Goal: Task Accomplishment & Management: Use online tool/utility

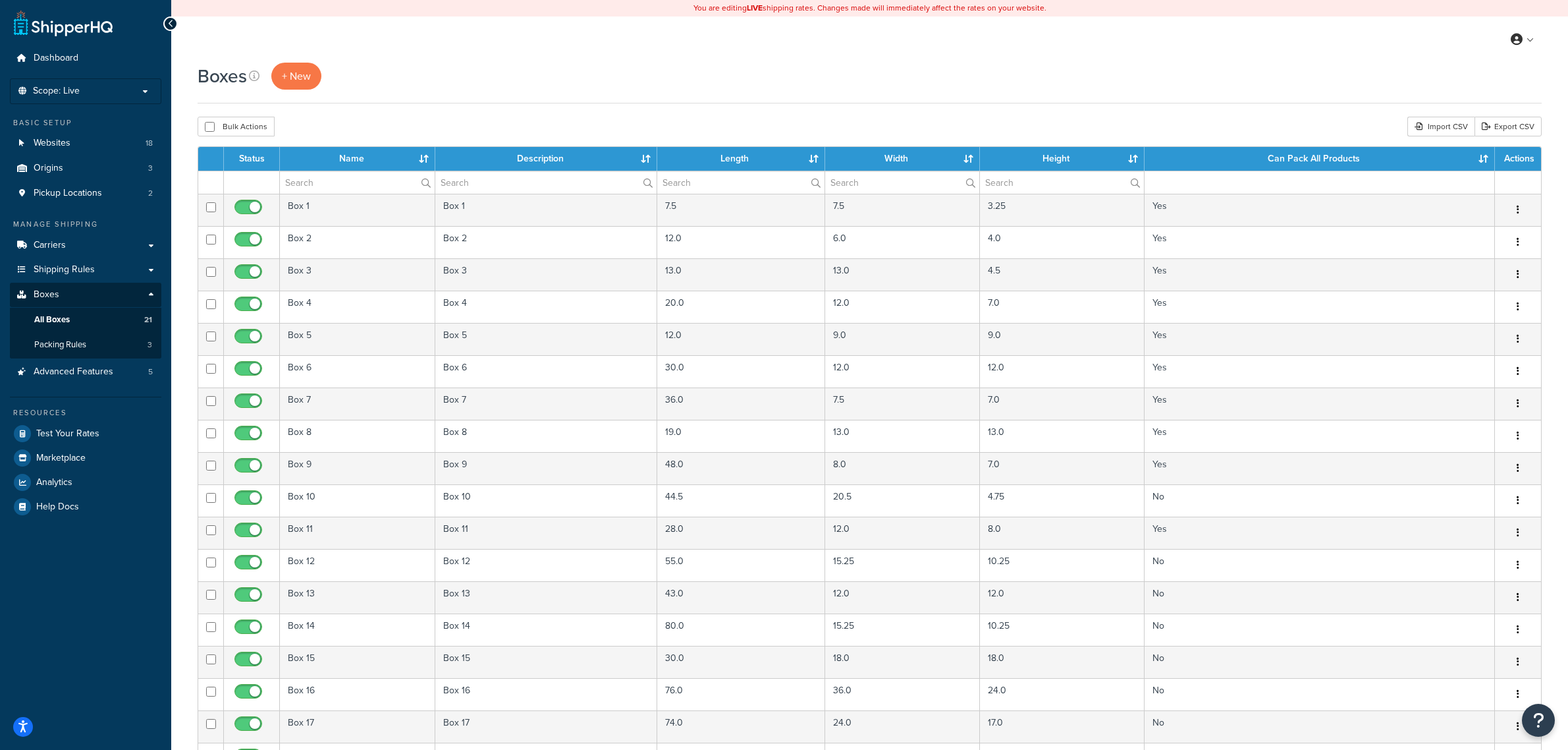
select select "50"
click at [296, 77] on span "+ New" at bounding box center [296, 76] width 29 height 15
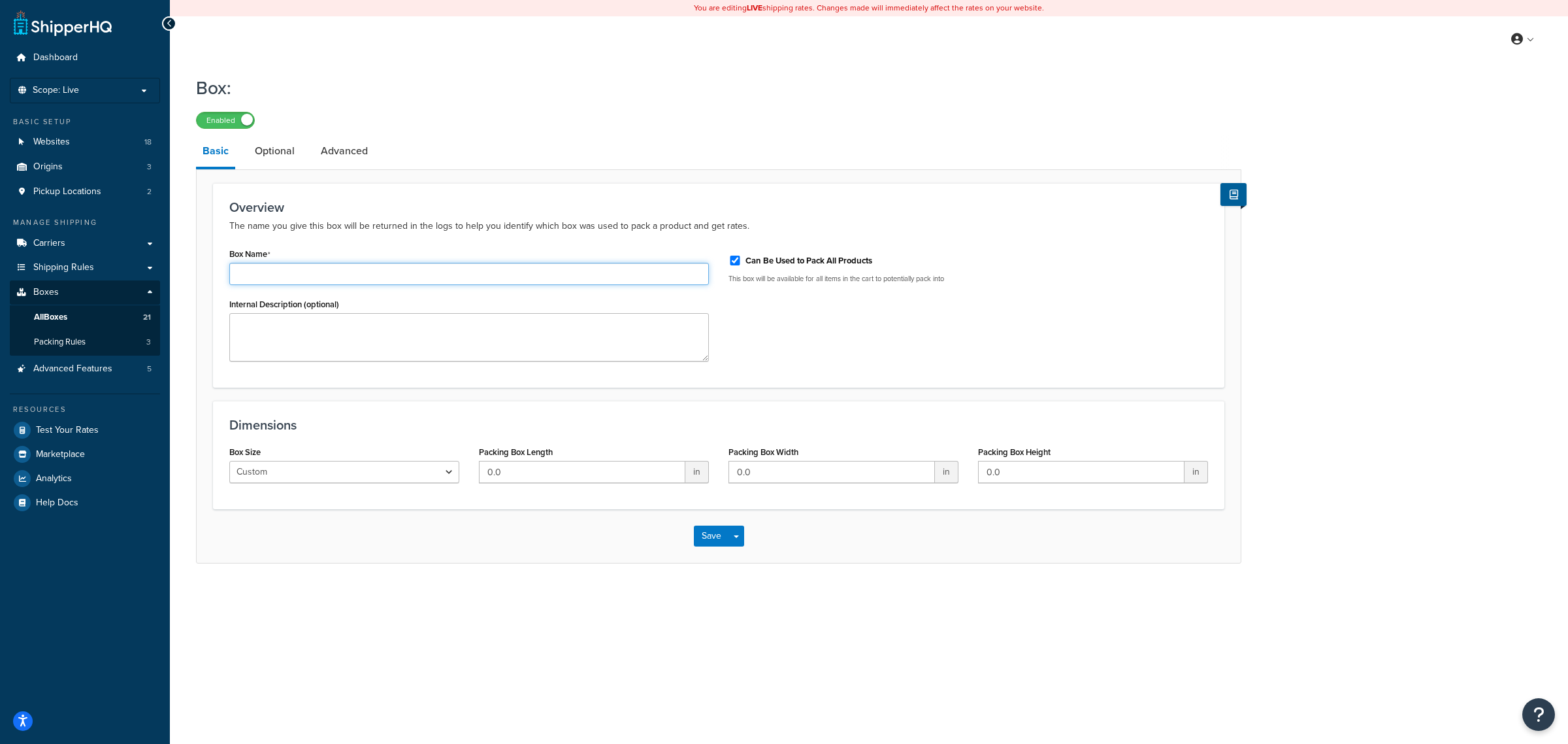
click at [266, 278] on input "Box Name" at bounding box center [468, 274] width 480 height 22
type input "TESTBOX 1"
click at [67, 85] on span "Scope: Live" at bounding box center [55, 90] width 47 height 11
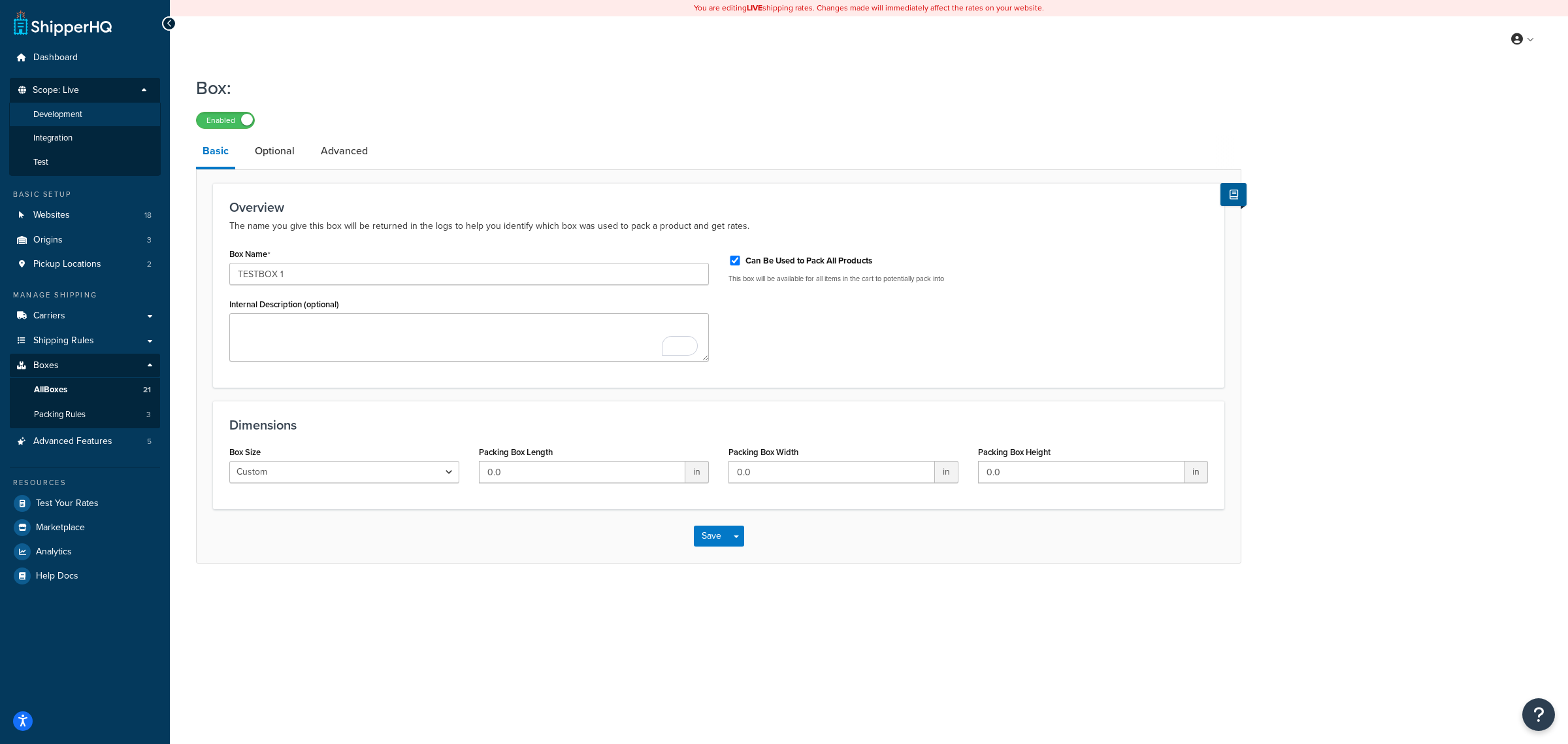
click at [75, 109] on span "Development" at bounding box center [58, 115] width 49 height 11
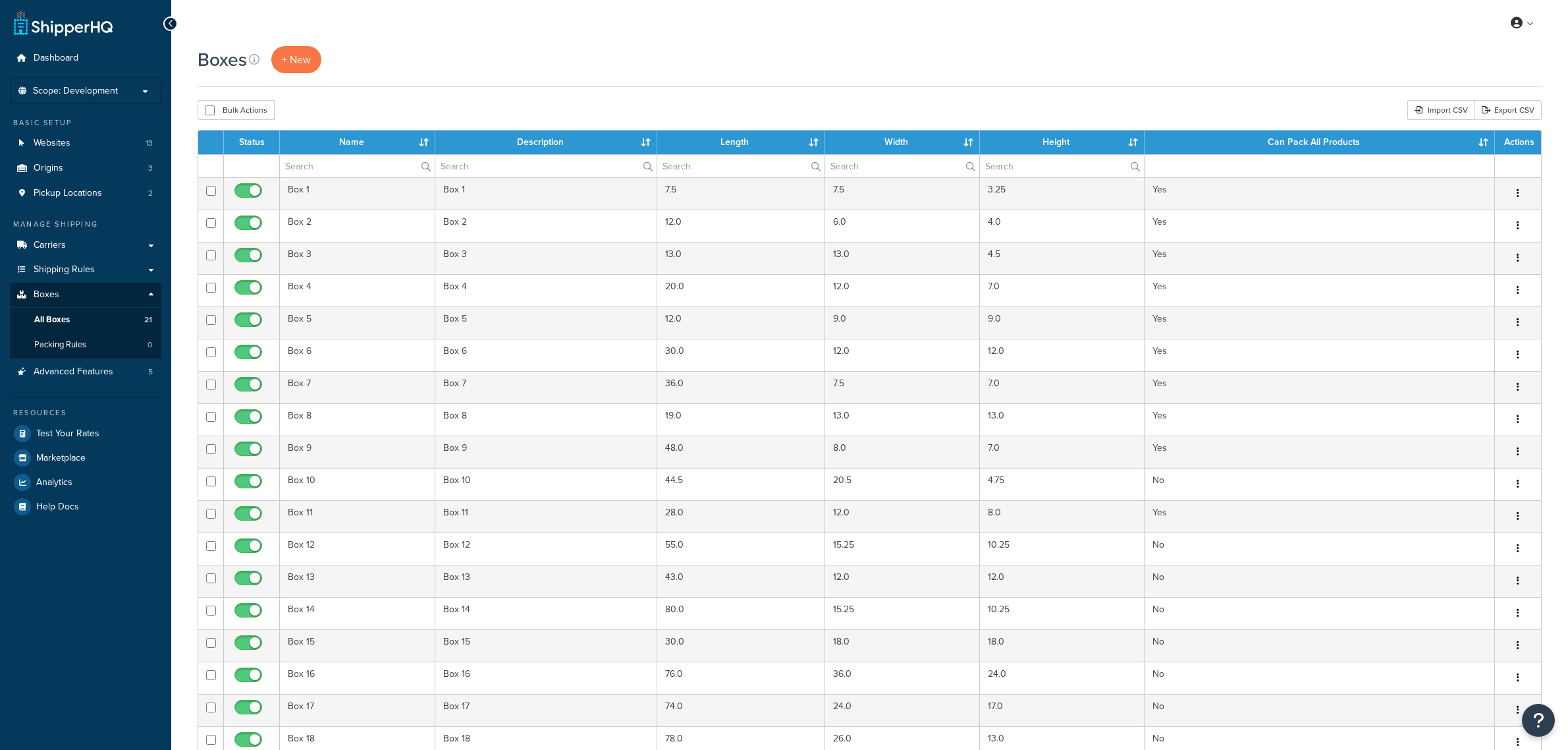
select select "50"
click at [300, 56] on span "+ New" at bounding box center [296, 59] width 29 height 15
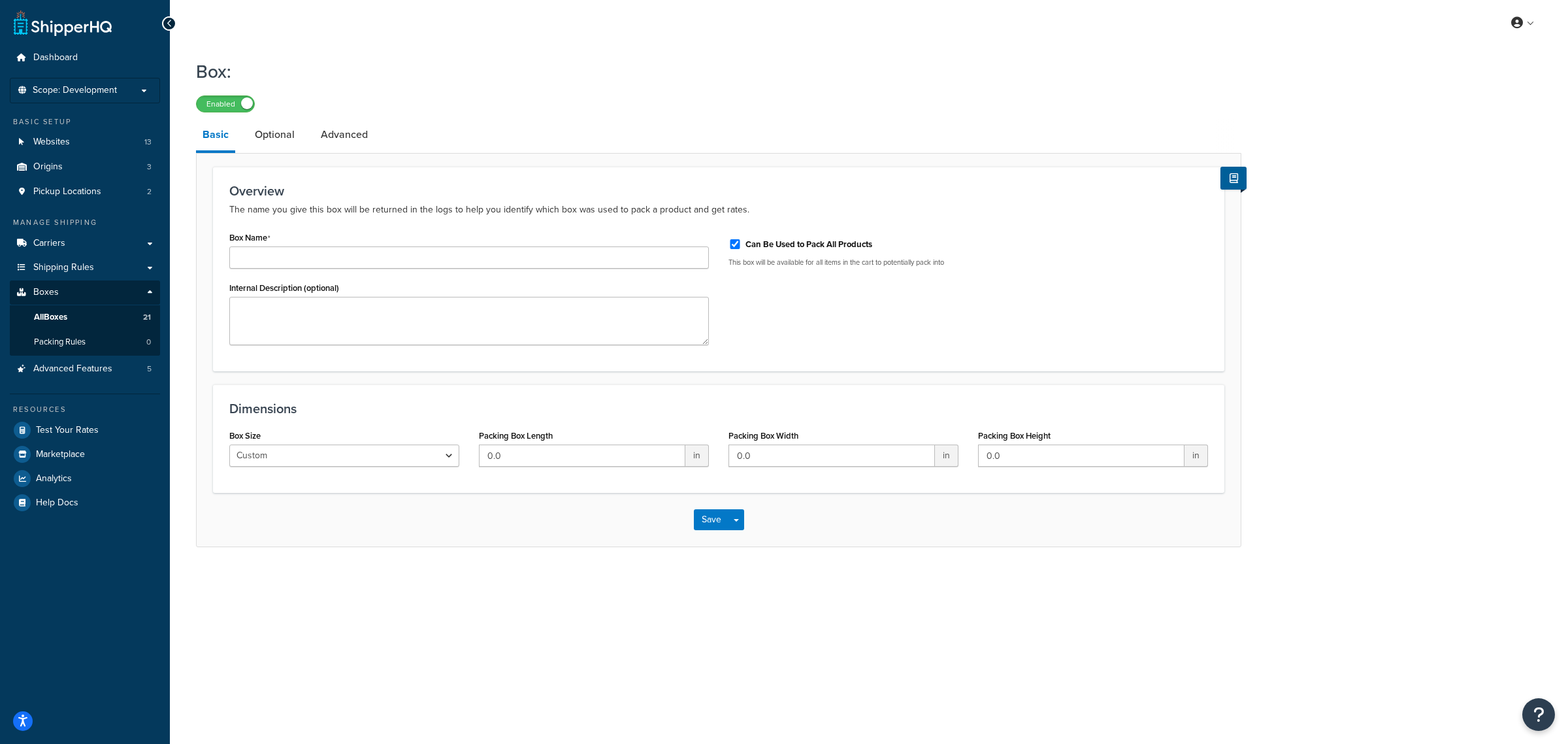
click at [266, 246] on div "Box Name" at bounding box center [468, 248] width 480 height 40
click at [262, 263] on input "Box Name" at bounding box center [468, 258] width 480 height 22
type input "TESTBOX 1"
click at [432, 455] on select "Custom USPS Small Flat Box USPS Medium Flat Box USPS Large Flat Box USPS Flat E…" at bounding box center [344, 455] width 230 height 22
click at [534, 622] on div "My Profile Billing Global Settings Contact Us Logout Box: Enabled Basic Optiona…" at bounding box center [869, 372] width 1398 height 744
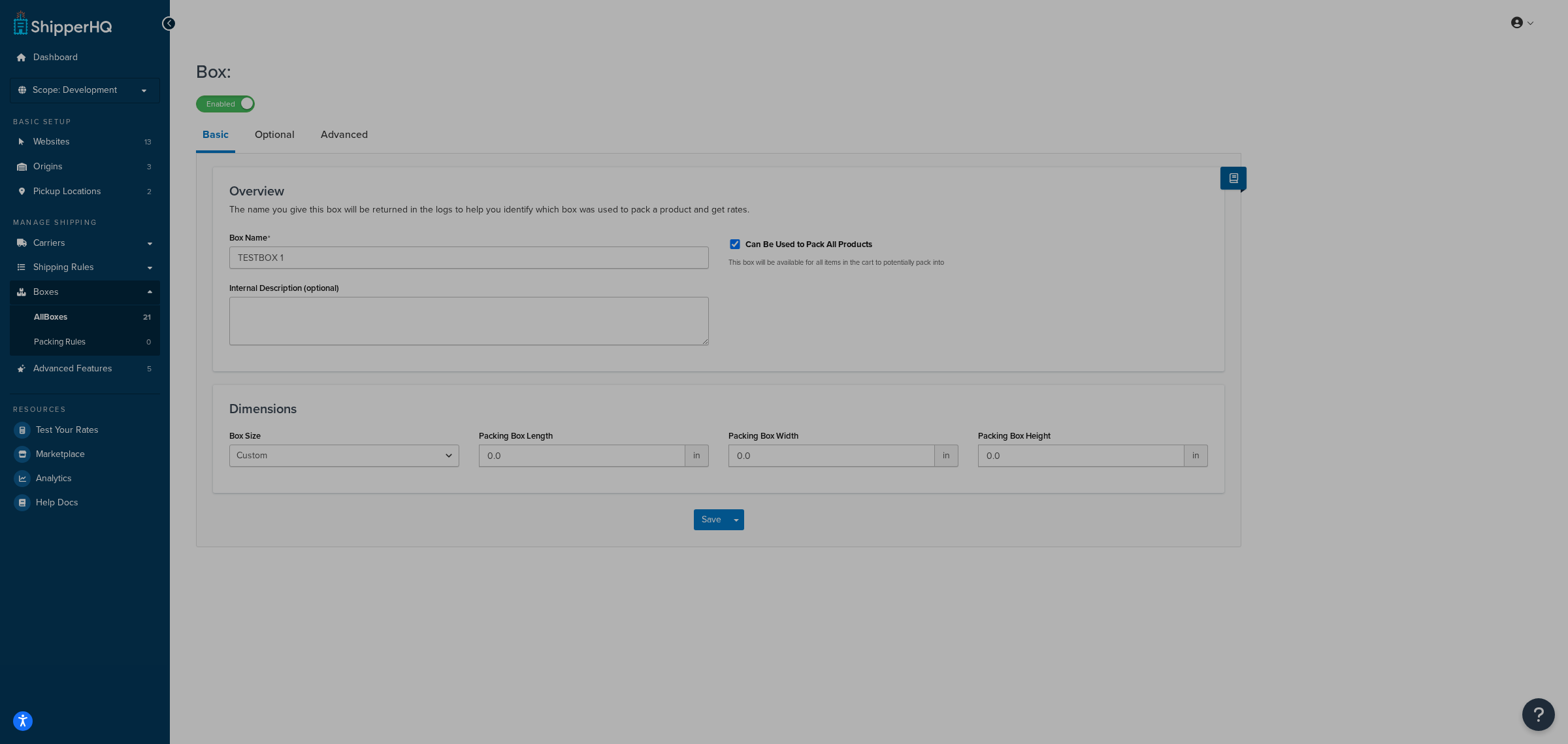
click at [354, 393] on div "Dimensions Box Size Custom USPS Small Flat Box USPS Medium Flat Box USPS Large …" at bounding box center [719, 439] width 1012 height 109
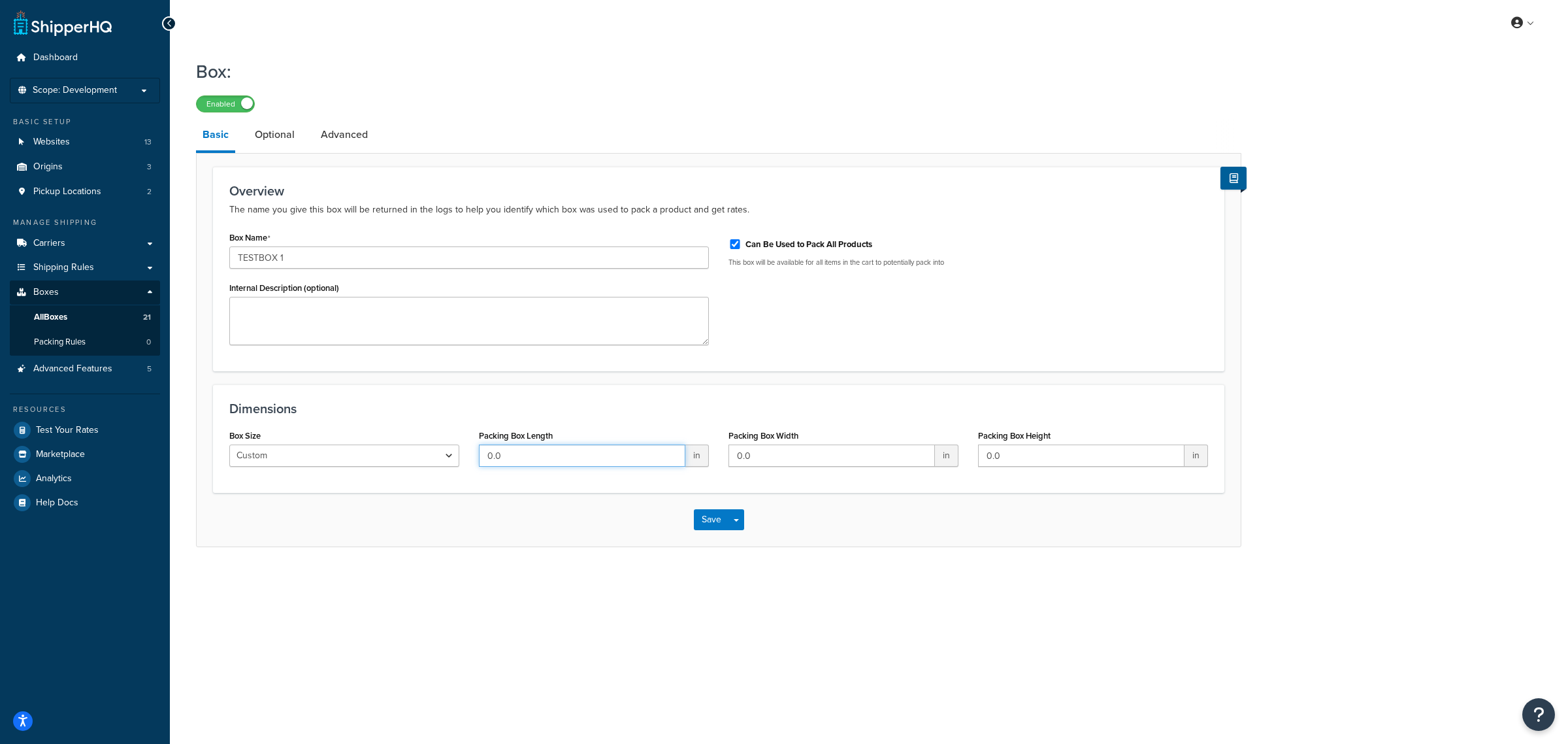
click at [527, 459] on input "0.0" at bounding box center [582, 455] width 206 height 22
type input "60"
type input "40"
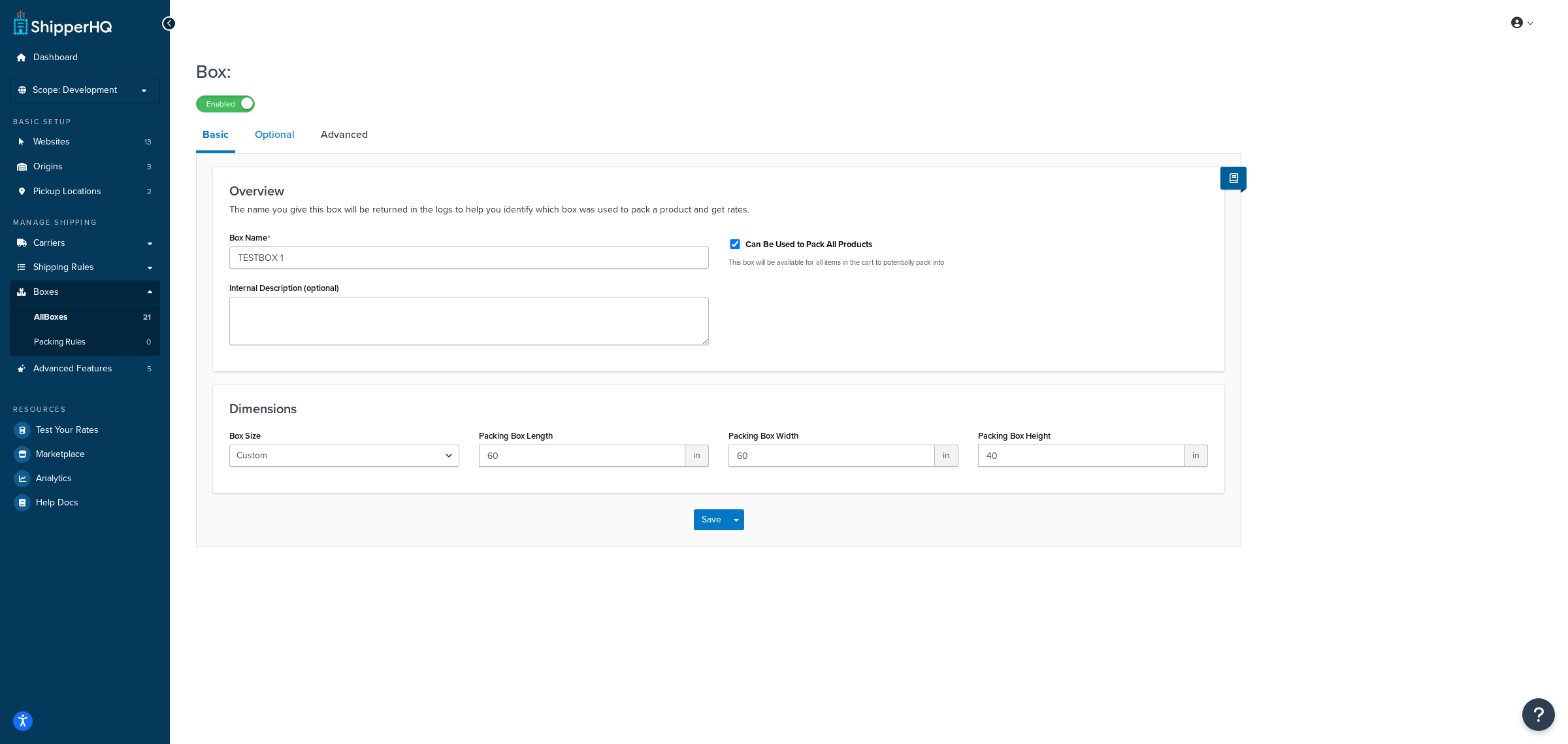
click at [273, 137] on link "Optional" at bounding box center [274, 135] width 53 height 32
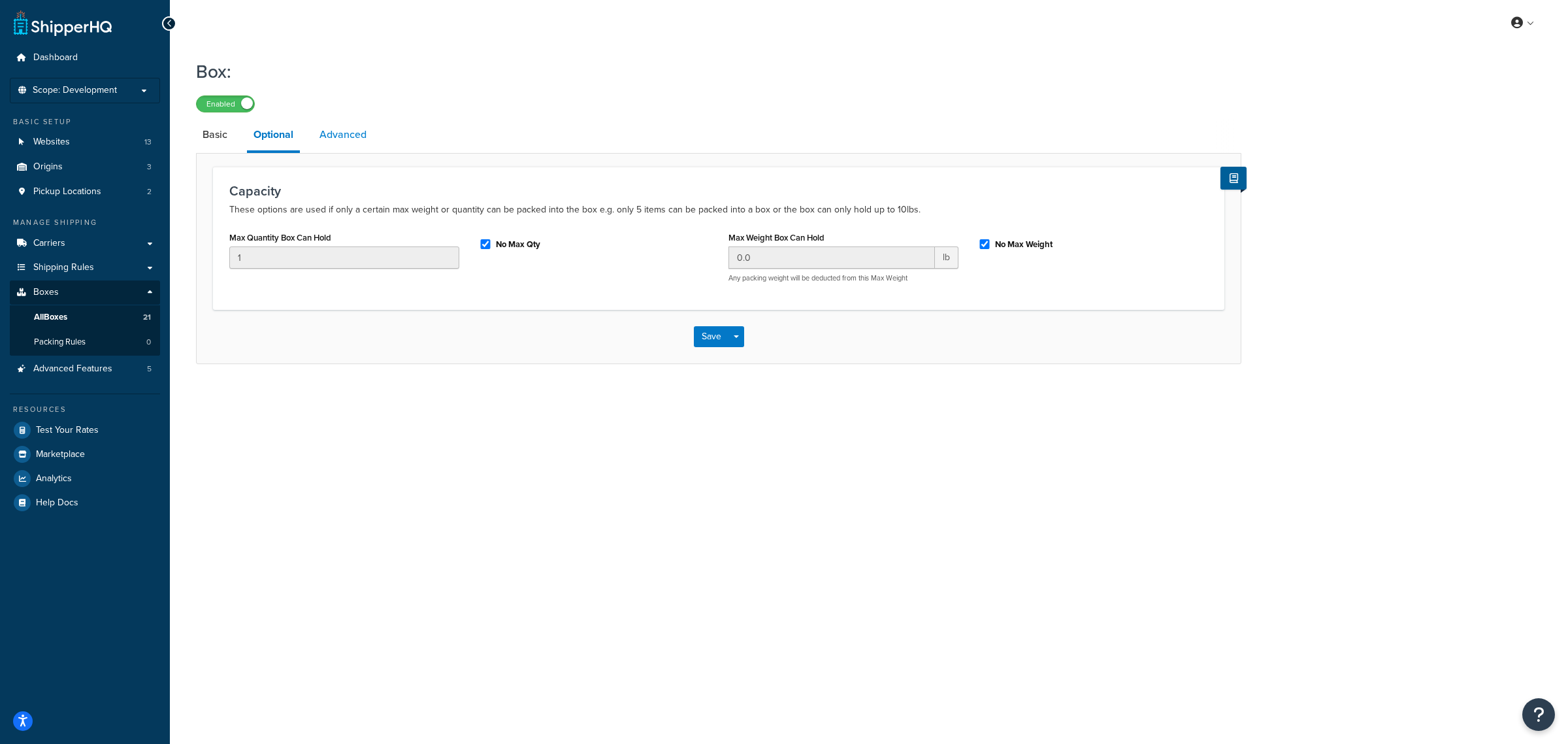
click at [351, 136] on link "Advanced" at bounding box center [343, 135] width 60 height 32
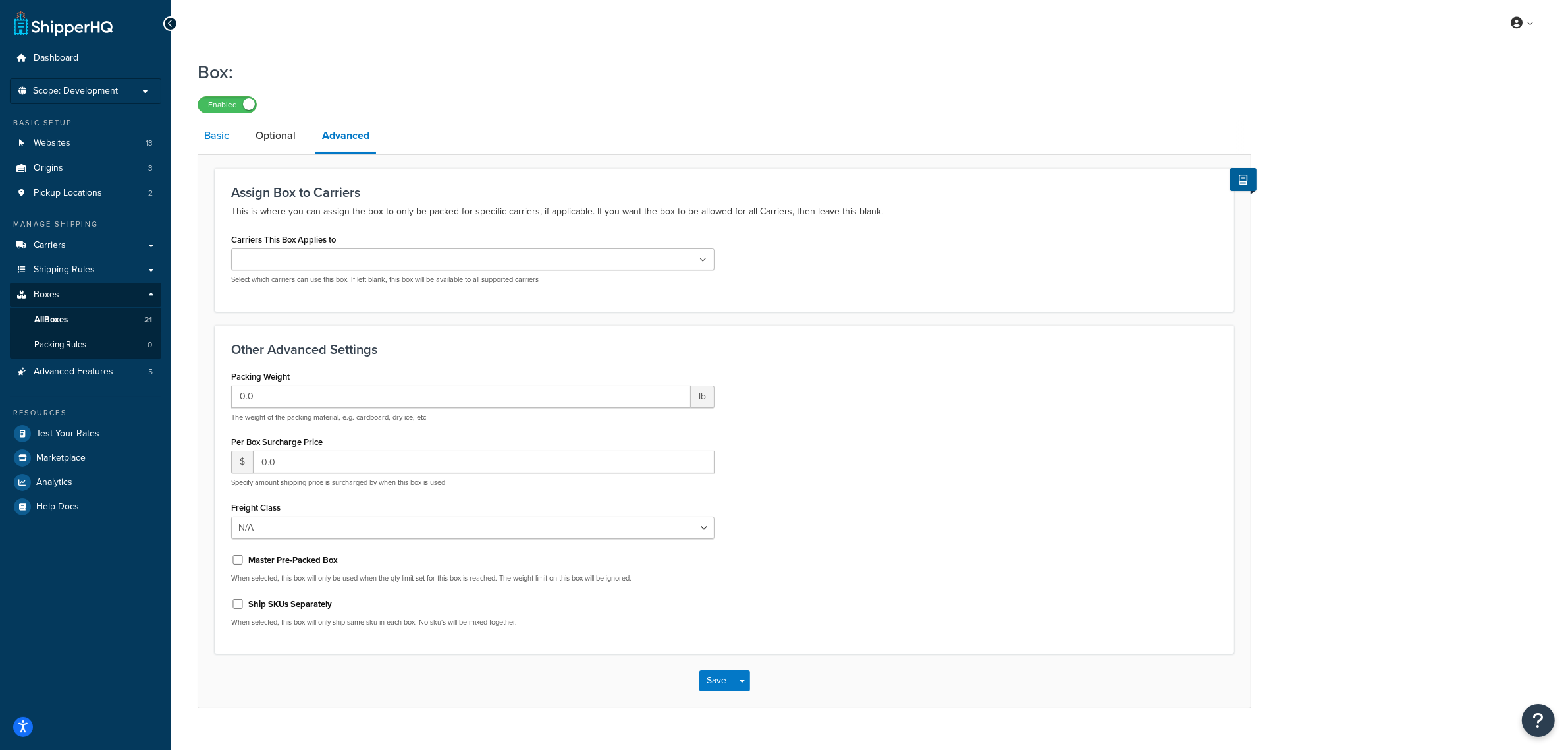
click at [224, 137] on link "Basic" at bounding box center [217, 136] width 38 height 32
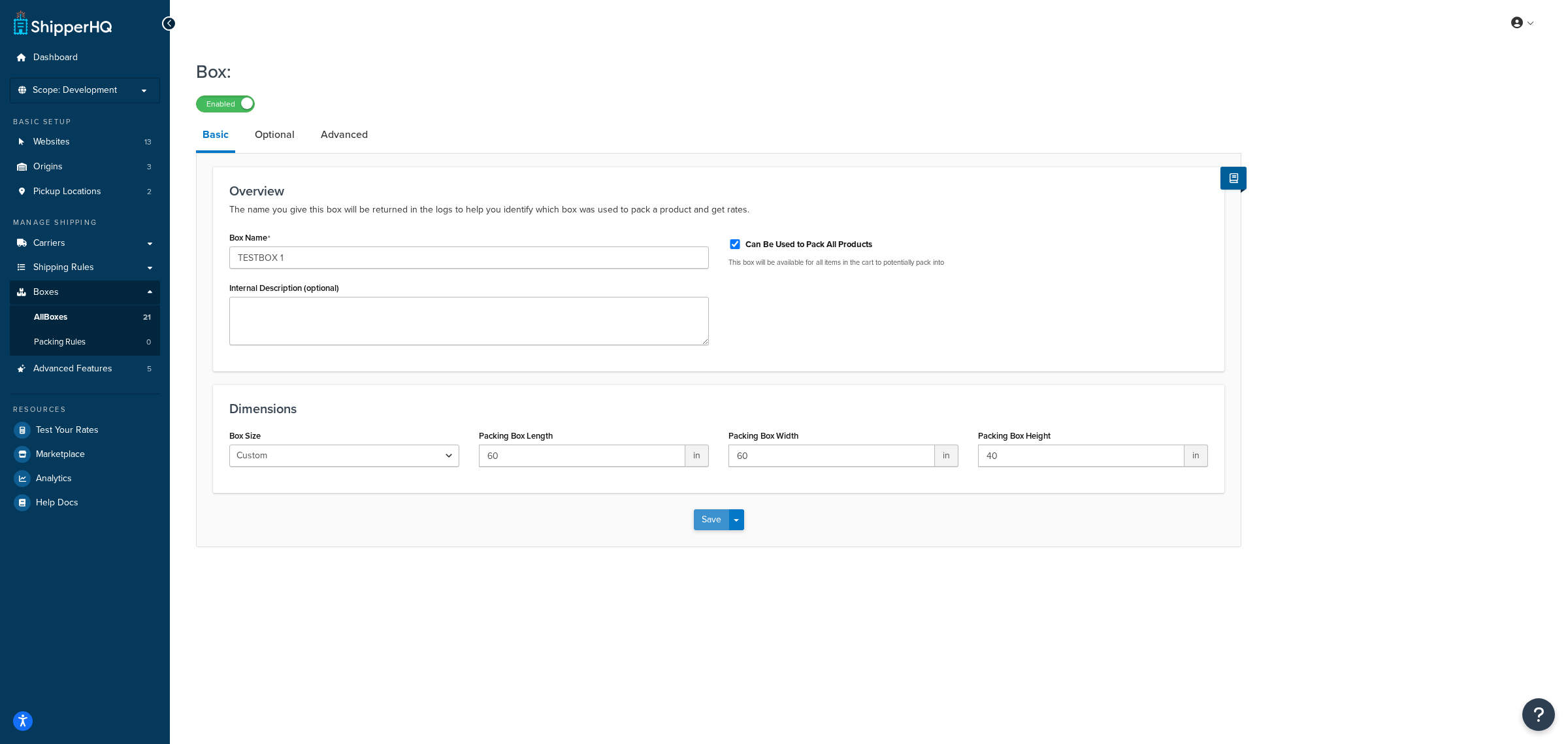
click at [706, 521] on button "Save" at bounding box center [711, 520] width 36 height 21
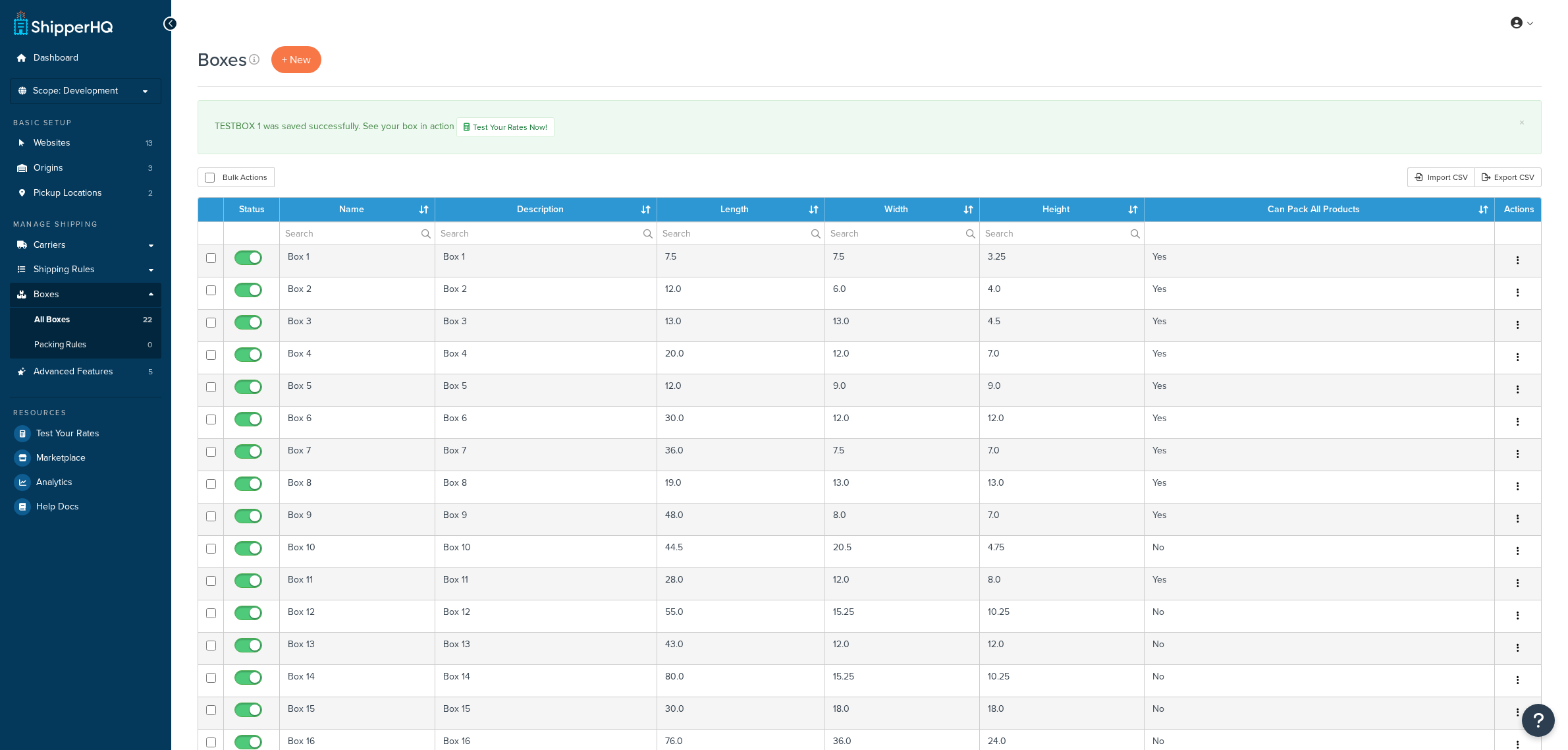
select select "50"
